Goal: Information Seeking & Learning: Learn about a topic

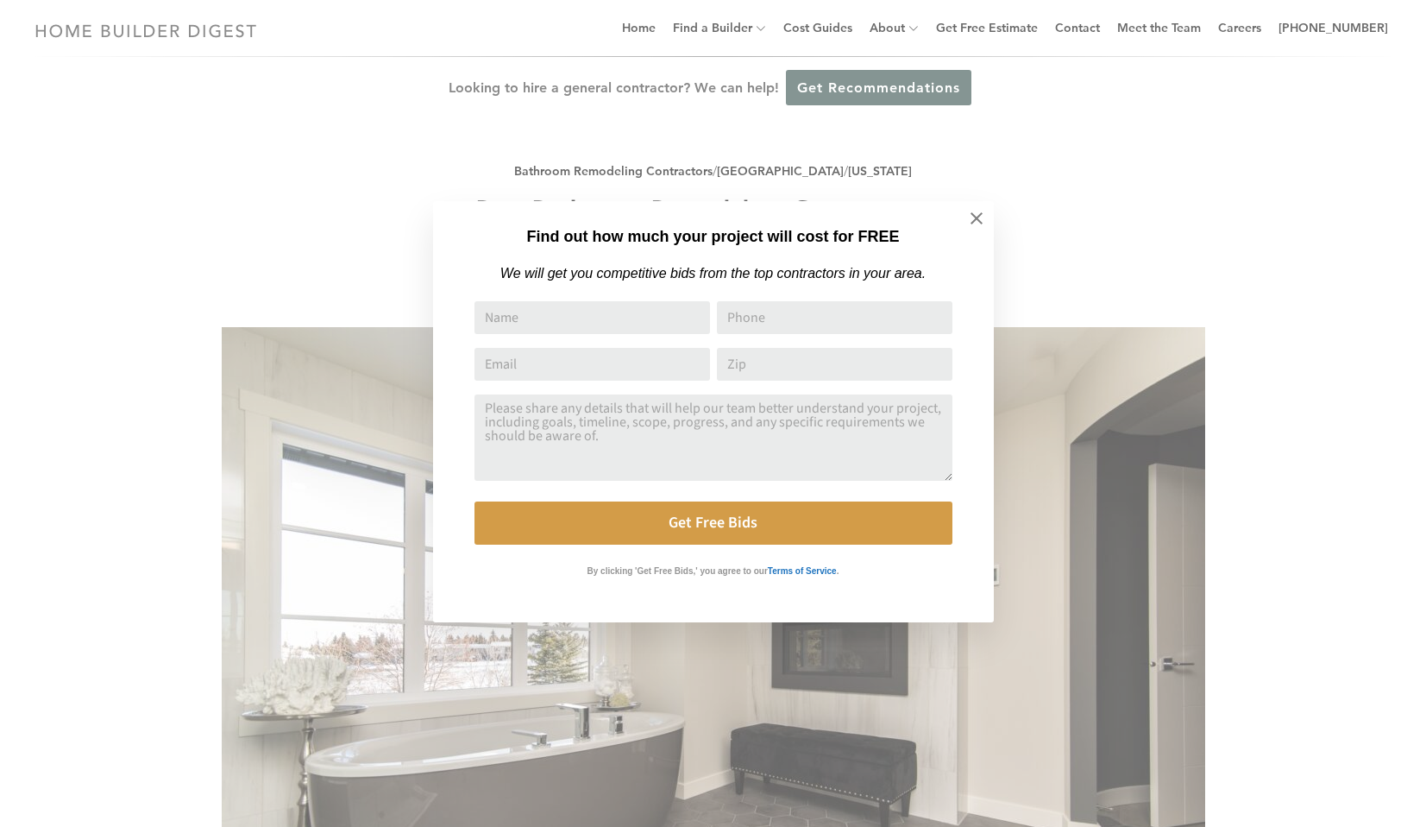
click at [1164, 116] on div "Find out how much your project will cost for FREE We will get you competitive b…" at bounding box center [713, 413] width 1426 height 827
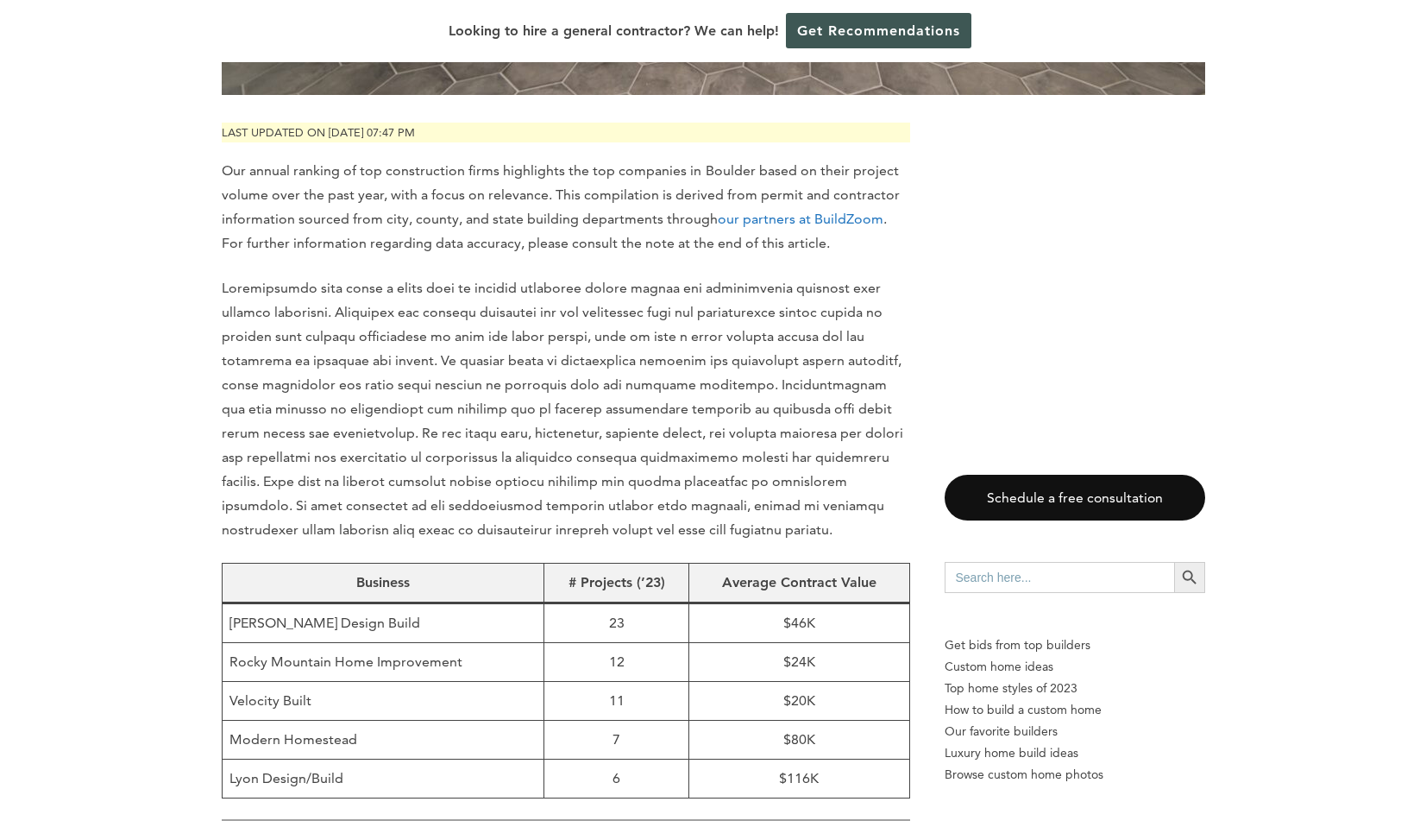
scroll to position [1039, 0]
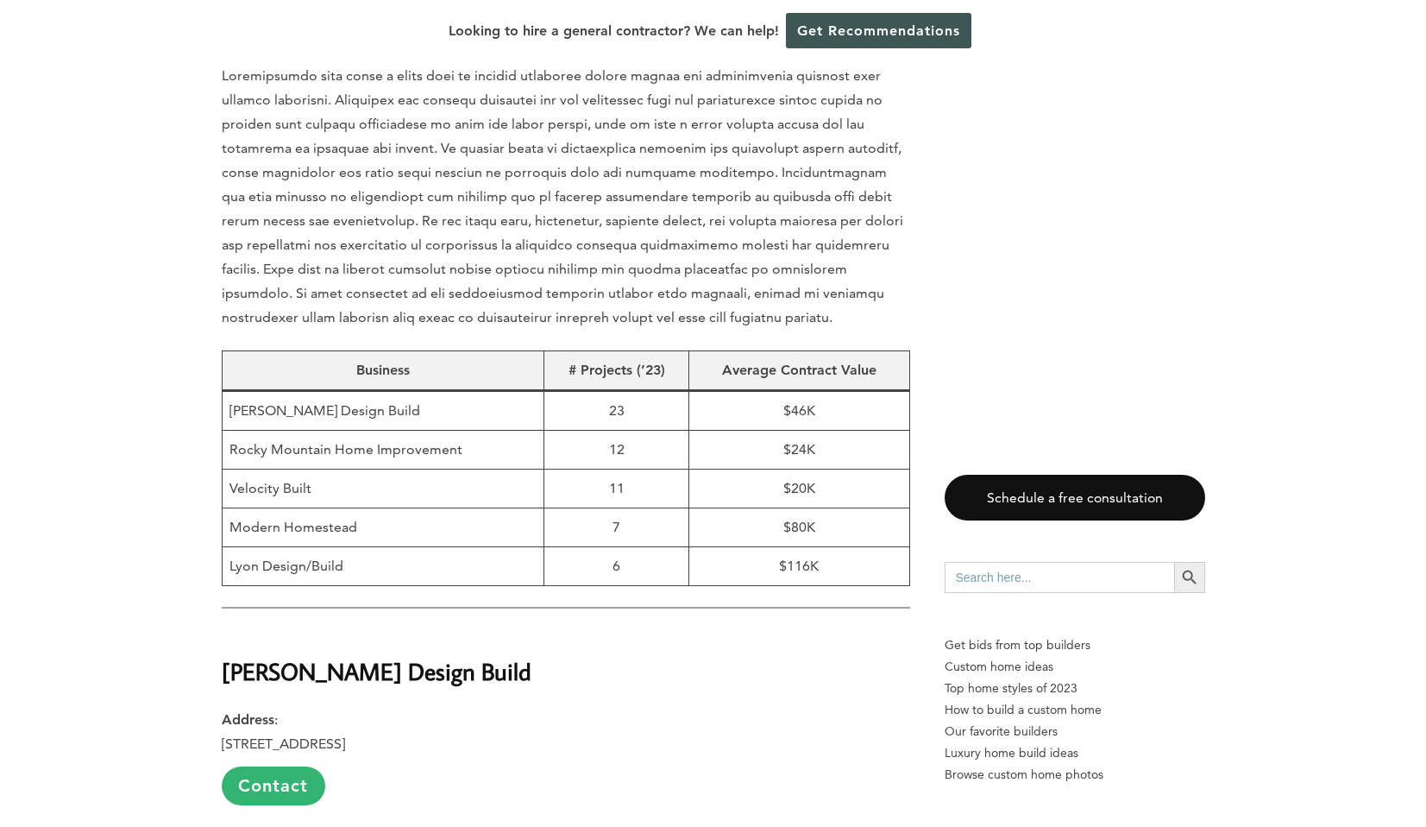
drag, startPoint x: 838, startPoint y: 490, endPoint x: 236, endPoint y: 485, distance: 601.4
click at [236, 508] on tr "Modern Homestead 7 $80K" at bounding box center [566, 527] width 688 height 39
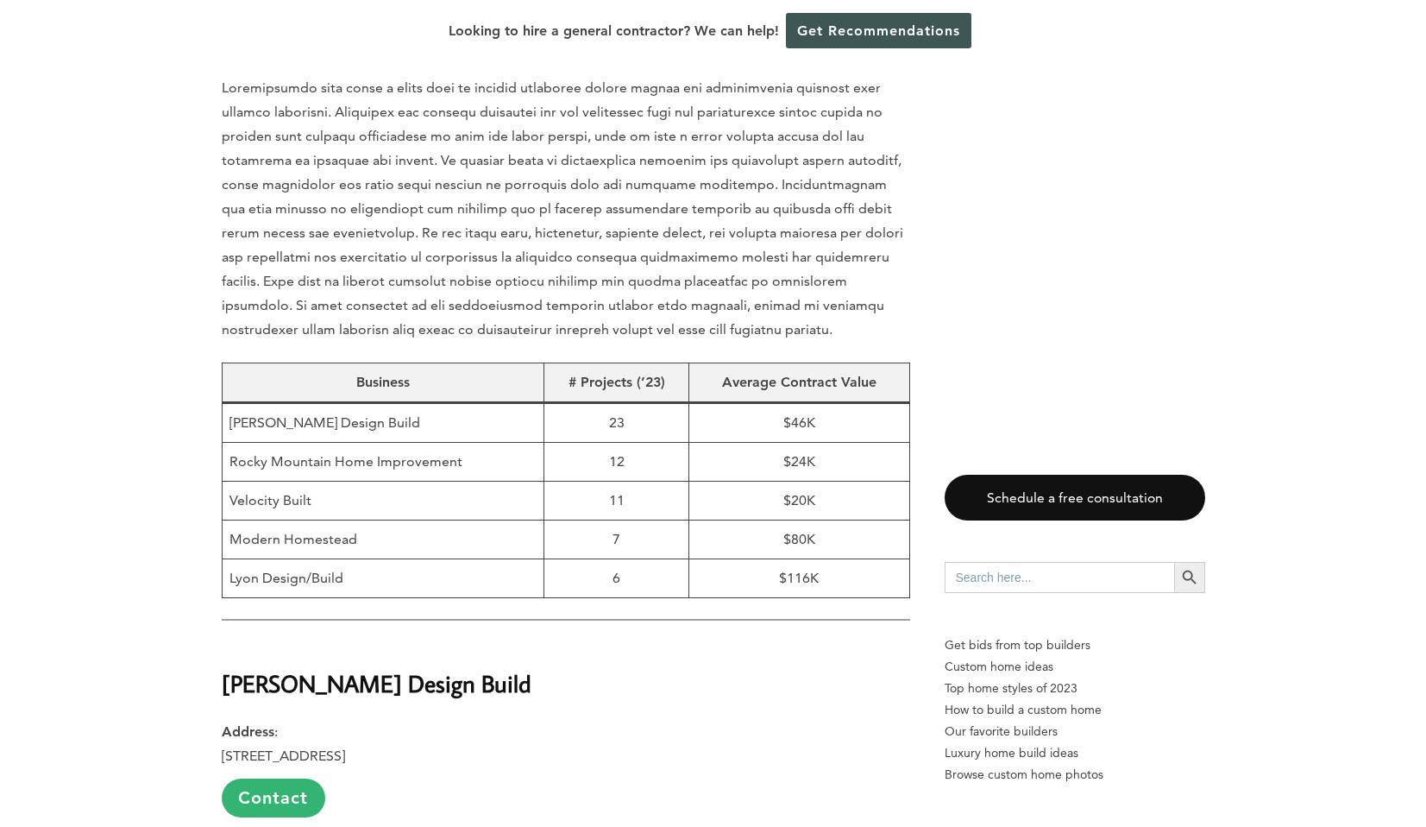
scroll to position [1026, 0]
drag, startPoint x: 386, startPoint y: 462, endPoint x: 229, endPoint y: 461, distance: 156.2
click at [229, 482] on td "Velocity Built" at bounding box center [383, 501] width 323 height 39
copy td "Velocity Built"
drag, startPoint x: 466, startPoint y: 414, endPoint x: 228, endPoint y: 422, distance: 238.2
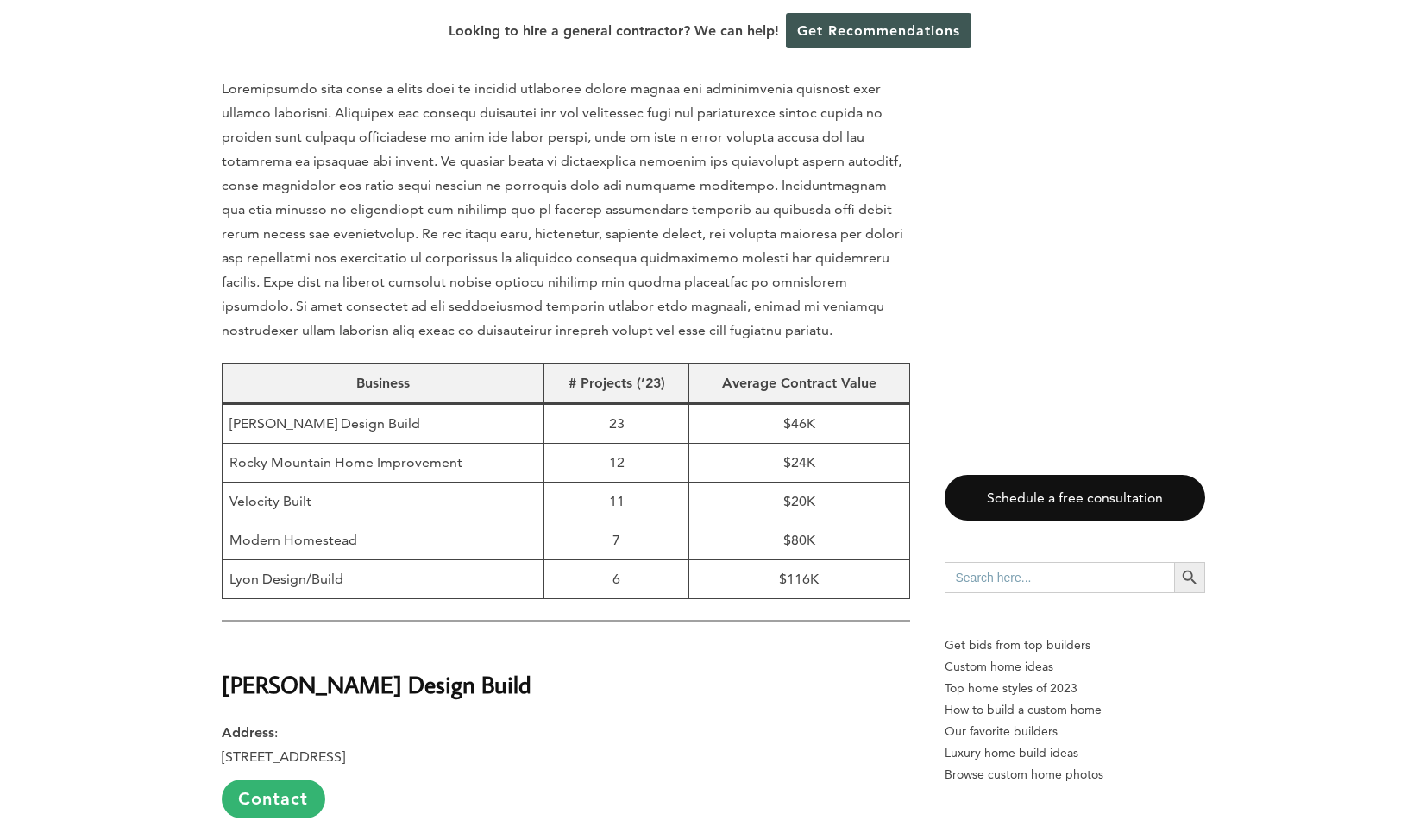
click at [228, 443] on td "Rocky Mountain Home Improvement" at bounding box center [383, 462] width 323 height 39
copy td "Rocky Mountain Home Improvement"
click at [430, 521] on td "Modern Homestead" at bounding box center [383, 540] width 323 height 39
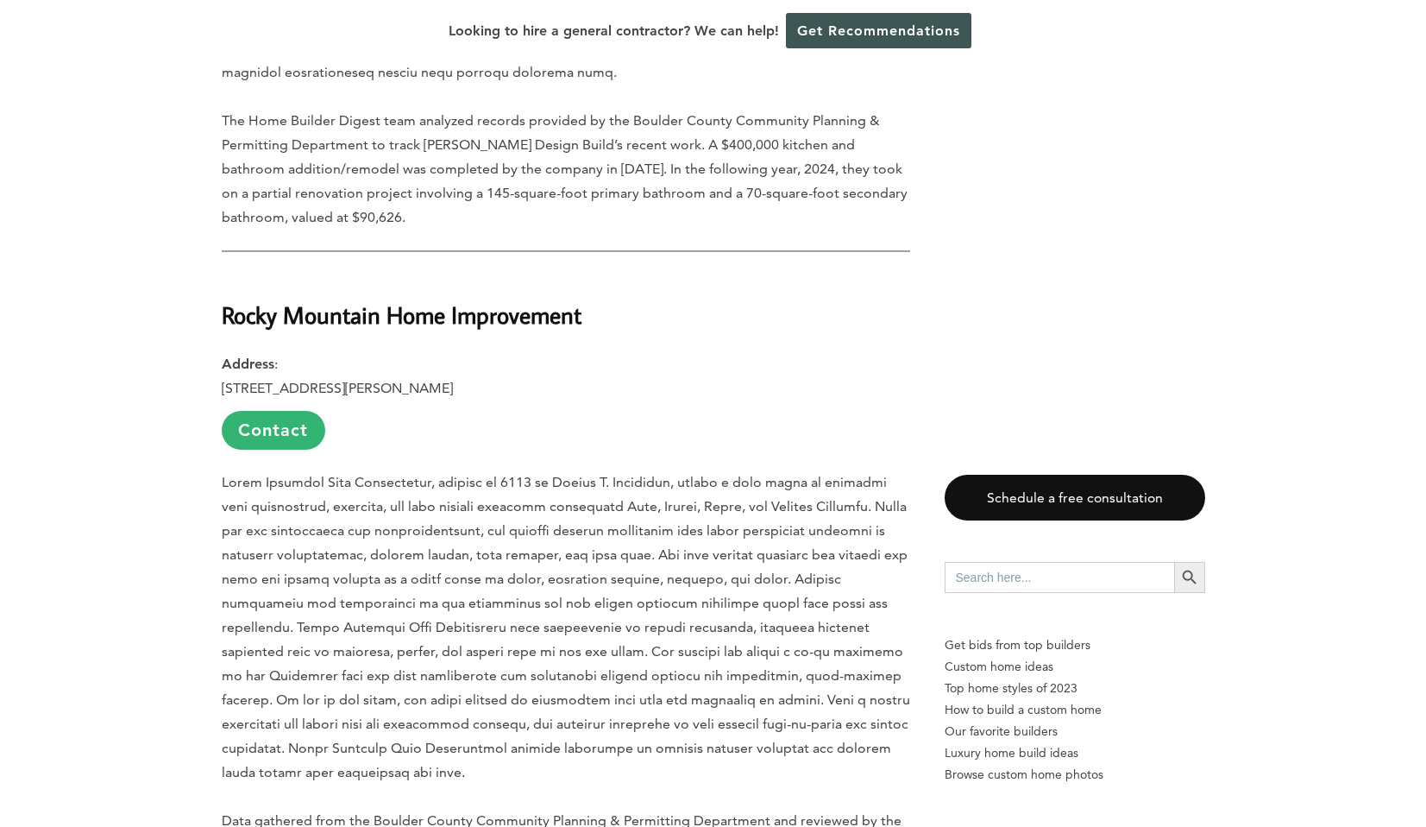
scroll to position [2168, 0]
